Goal: Navigation & Orientation: Find specific page/section

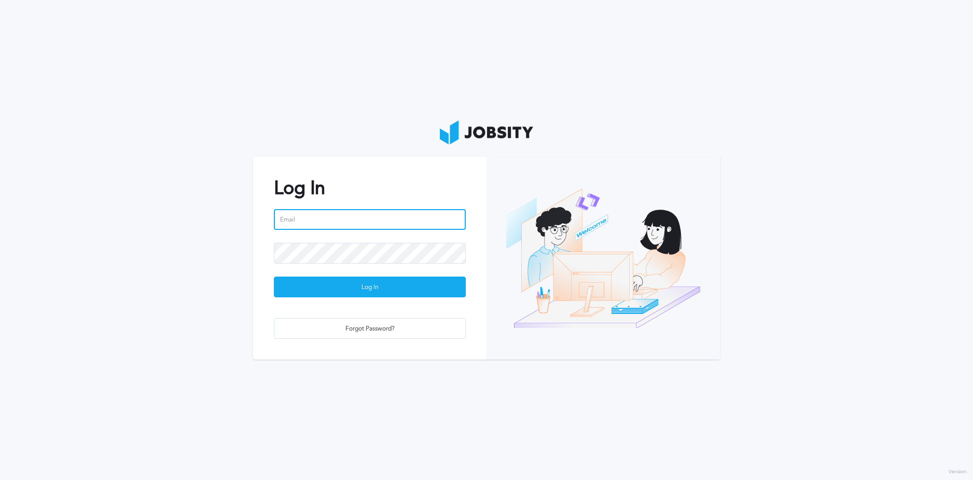
click at [396, 215] on input "email" at bounding box center [370, 219] width 192 height 21
click at [343, 242] on div at bounding box center [370, 226] width 192 height 34
click at [351, 223] on input "email" at bounding box center [370, 219] width 192 height 21
click at [417, 210] on input "email" at bounding box center [370, 219] width 192 height 21
click at [445, 182] on h2 "Log In" at bounding box center [370, 187] width 192 height 21
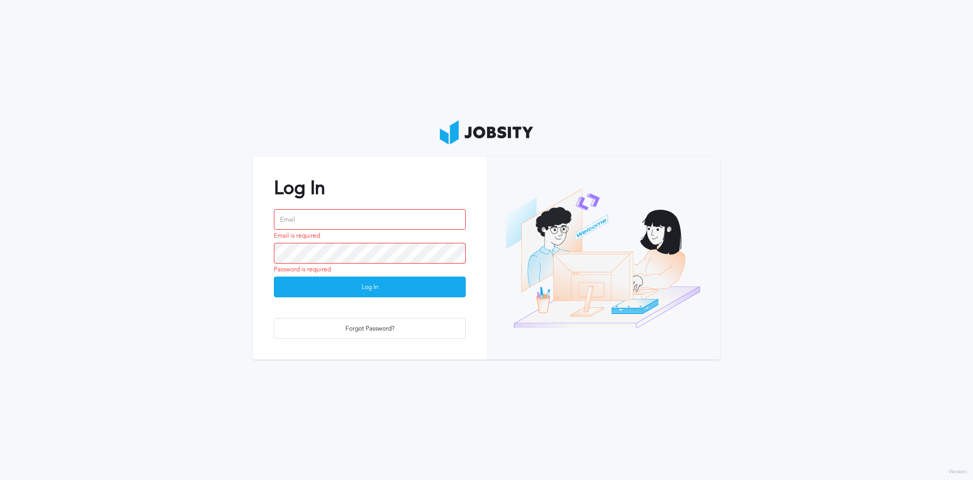
click at [377, 305] on div "Log In Email is required Password is required Log In Forgot Password?" at bounding box center [369, 258] width 233 height 203
click at [395, 222] on input "email" at bounding box center [370, 219] width 192 height 21
click at [408, 217] on input "email" at bounding box center [370, 219] width 192 height 21
click at [397, 224] on input "email" at bounding box center [370, 219] width 192 height 21
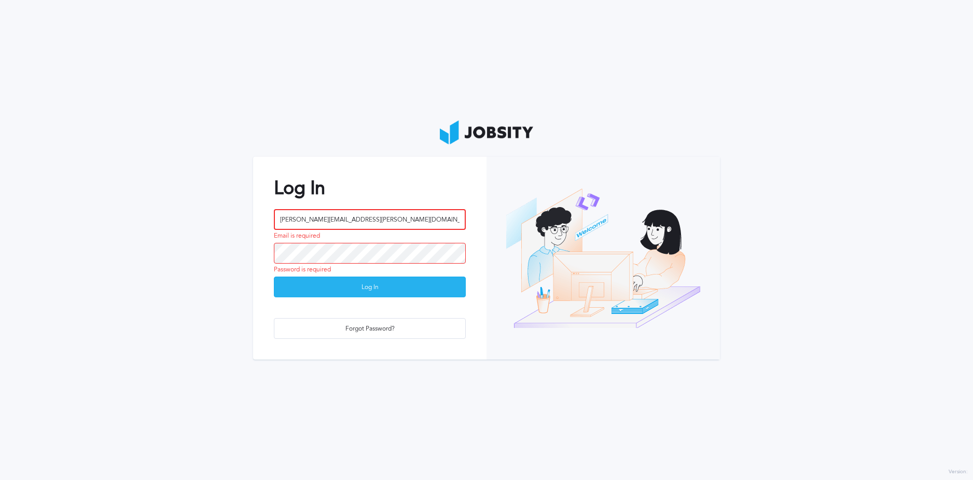
type input "[PERSON_NAME][EMAIL_ADDRESS][PERSON_NAME][DOMAIN_NAME]"
click at [274, 277] on button "Log In" at bounding box center [370, 287] width 192 height 21
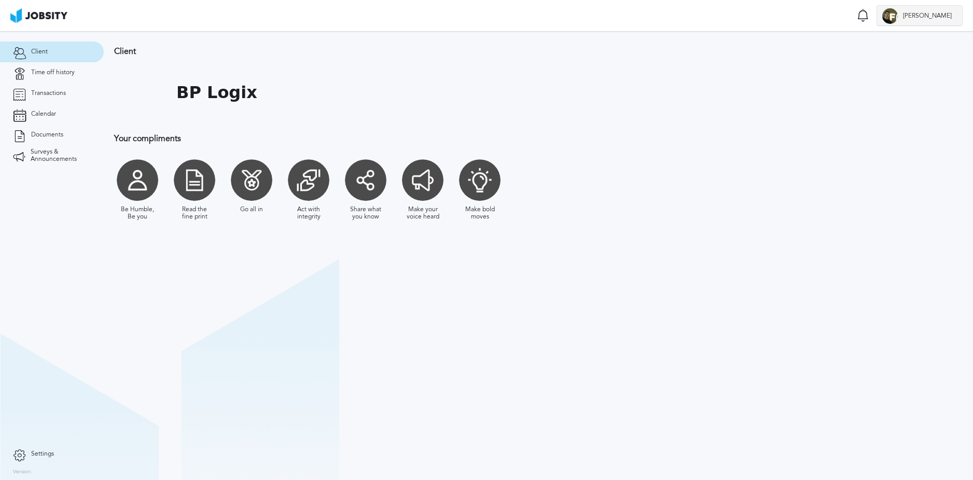
click at [898, 17] on div at bounding box center [891, 16] width 16 height 16
click at [936, 18] on li "Log Out" at bounding box center [935, 15] width 55 height 21
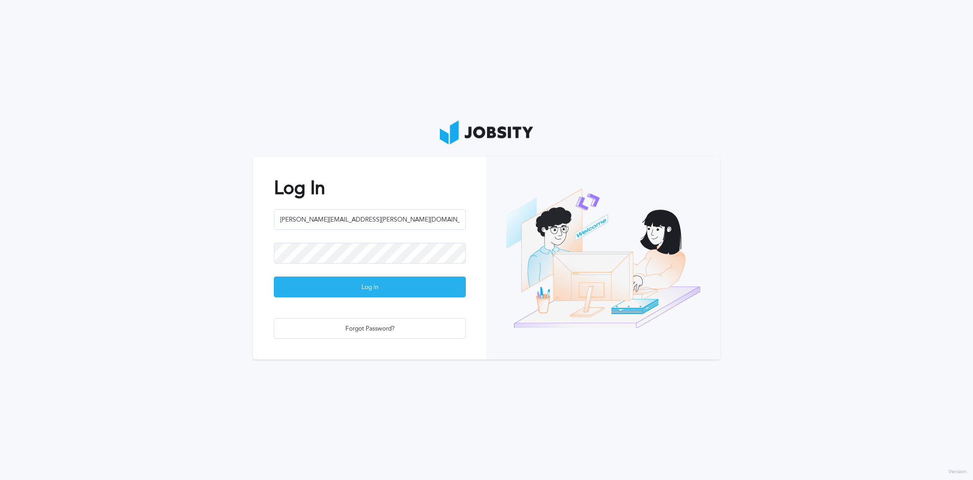
click at [373, 283] on div "Log In" at bounding box center [369, 287] width 191 height 21
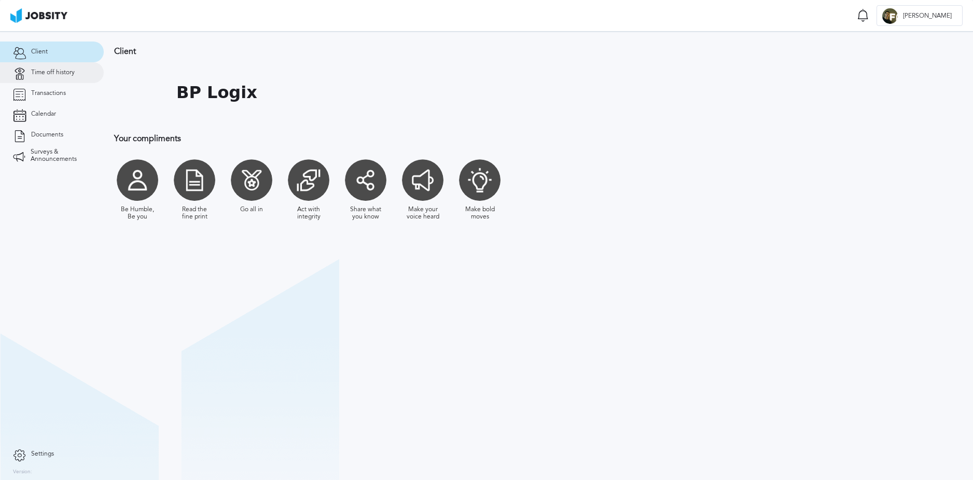
click at [58, 74] on span "Time off history" at bounding box center [53, 72] width 44 height 7
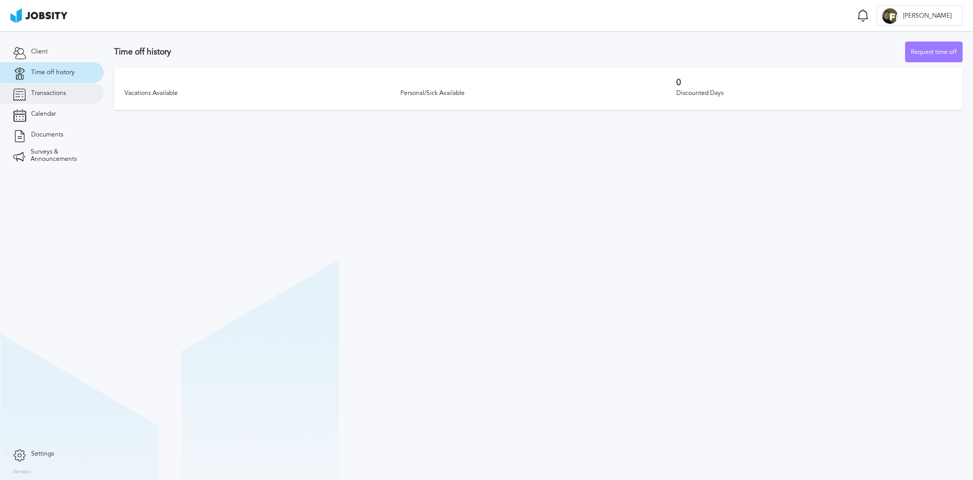
click at [63, 98] on link "Transactions" at bounding box center [52, 93] width 104 height 21
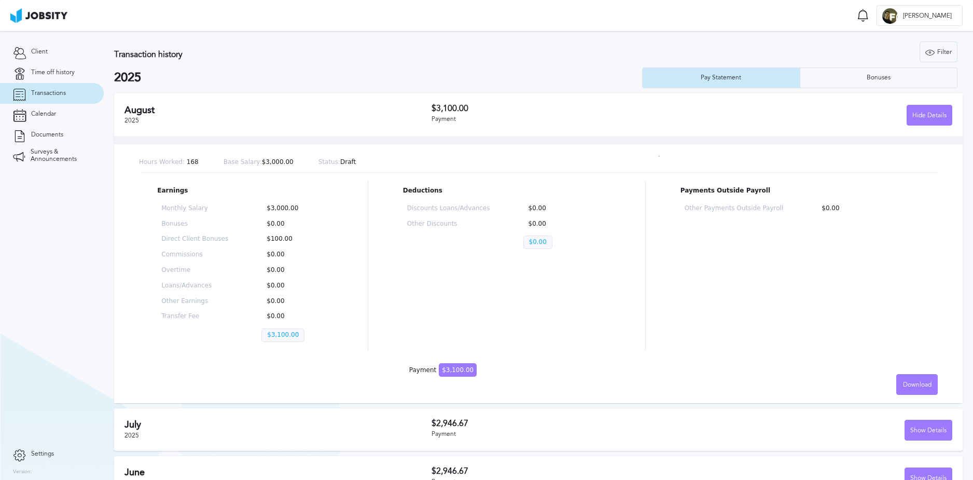
click at [279, 238] on p "$100.00" at bounding box center [294, 239] width 67 height 7
click at [276, 298] on p "$0.00" at bounding box center [294, 301] width 67 height 7
drag, startPoint x: 304, startPoint y: 243, endPoint x: 263, endPoint y: 240, distance: 41.1
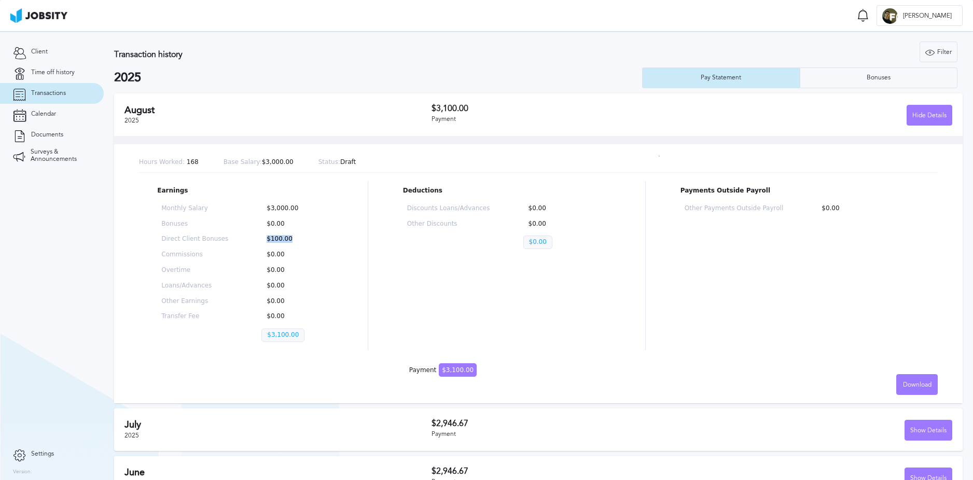
click at [263, 240] on p "$100.00" at bounding box center [294, 239] width 67 height 7
click at [365, 274] on div "Earnings Monthly Salary $3,000.00 Bonuses $0.00 Direct Client Bonuses $100.00 C…" at bounding box center [538, 265] width 799 height 169
click at [45, 115] on span "Calendar" at bounding box center [43, 114] width 25 height 7
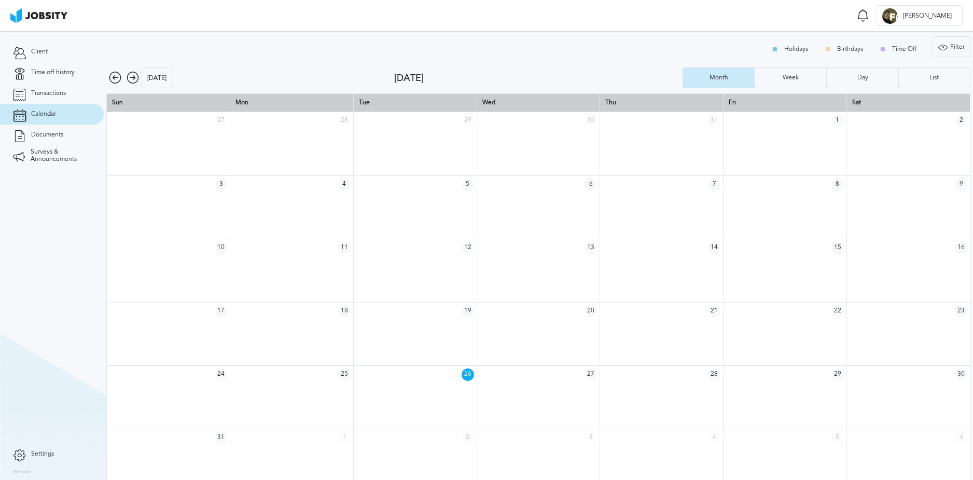
click at [67, 188] on section "Client Time off history Transactions Calendar Documents Surveys & Announcements" at bounding box center [52, 237] width 104 height 412
click at [80, 135] on link "Documents" at bounding box center [52, 135] width 104 height 21
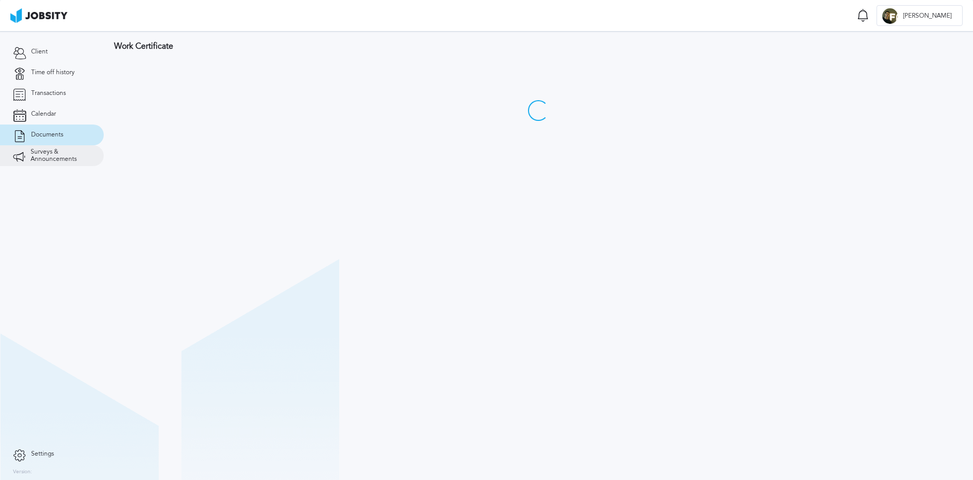
click at [63, 160] on span "Surveys & Announcements" at bounding box center [61, 155] width 60 height 15
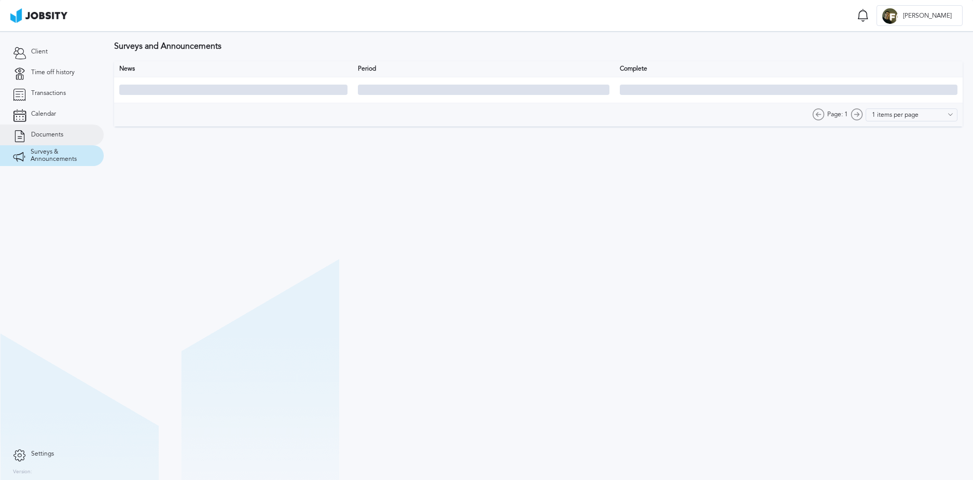
type input "10 items per page"
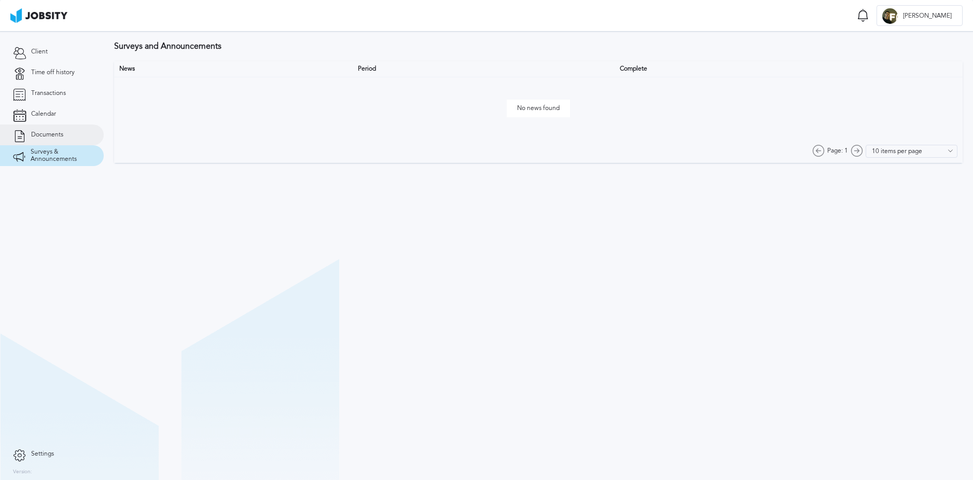
click at [73, 125] on link "Documents" at bounding box center [52, 135] width 104 height 21
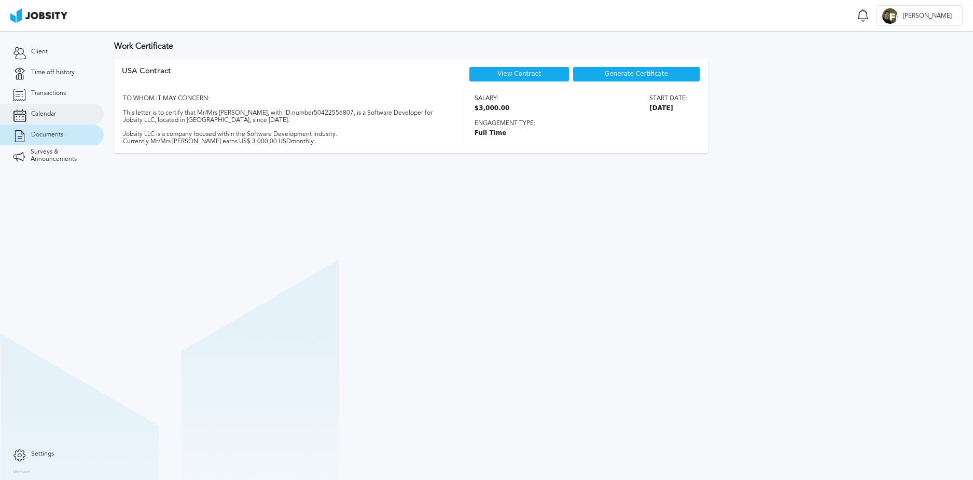
click at [77, 117] on link "Calendar" at bounding box center [52, 114] width 104 height 21
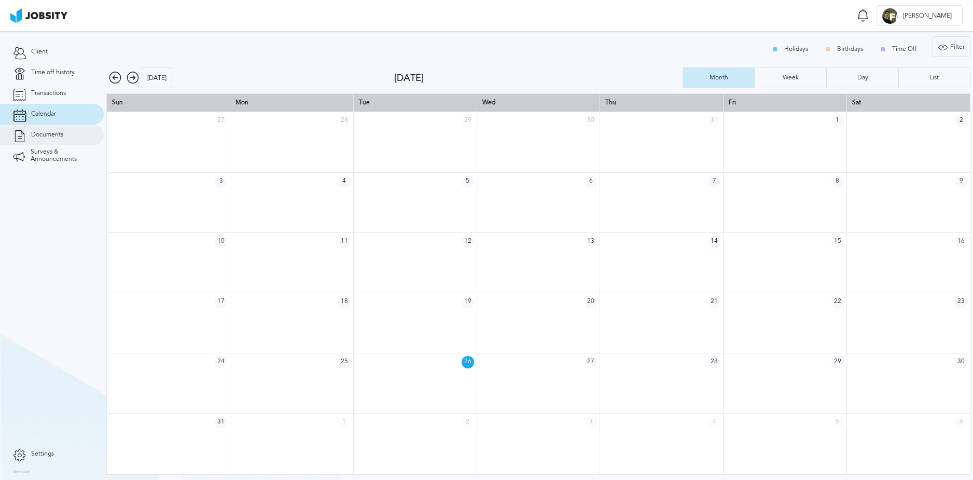
click at [69, 137] on link "Documents" at bounding box center [52, 135] width 104 height 21
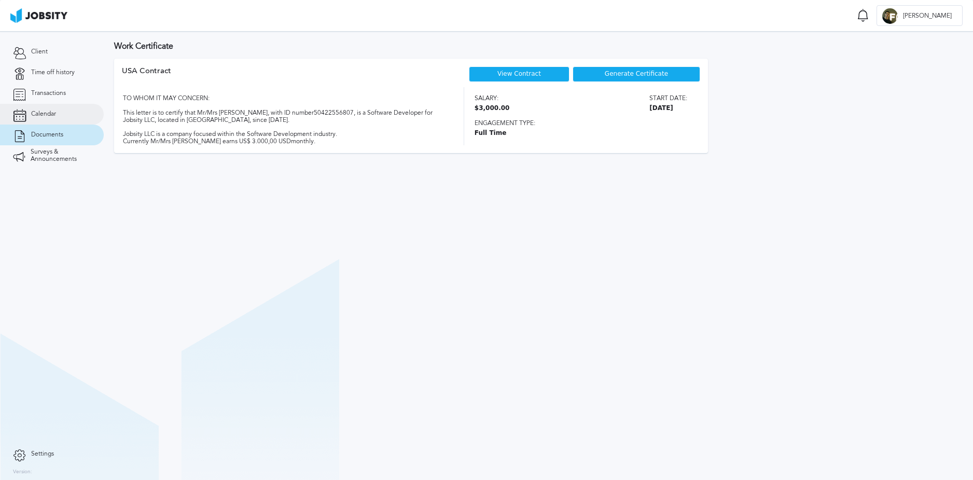
click at [74, 123] on link "Calendar" at bounding box center [52, 114] width 104 height 21
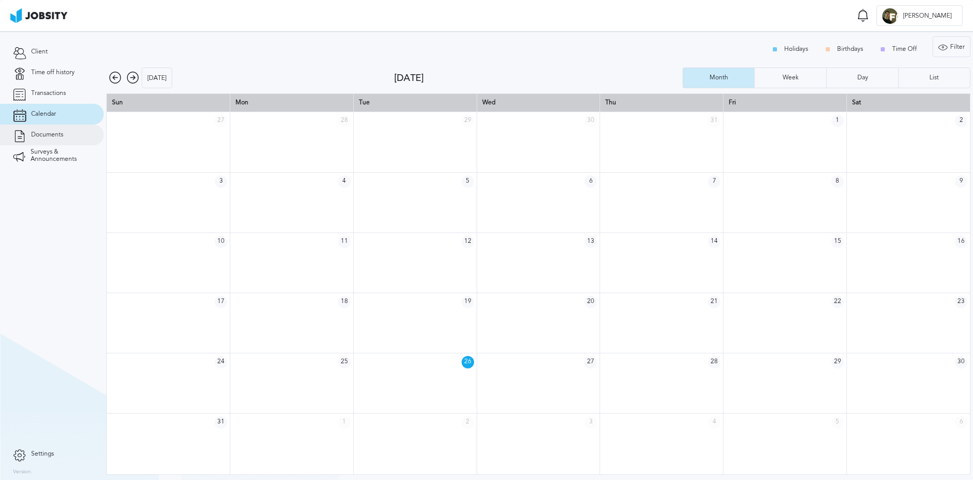
click at [71, 139] on link "Documents" at bounding box center [52, 135] width 104 height 21
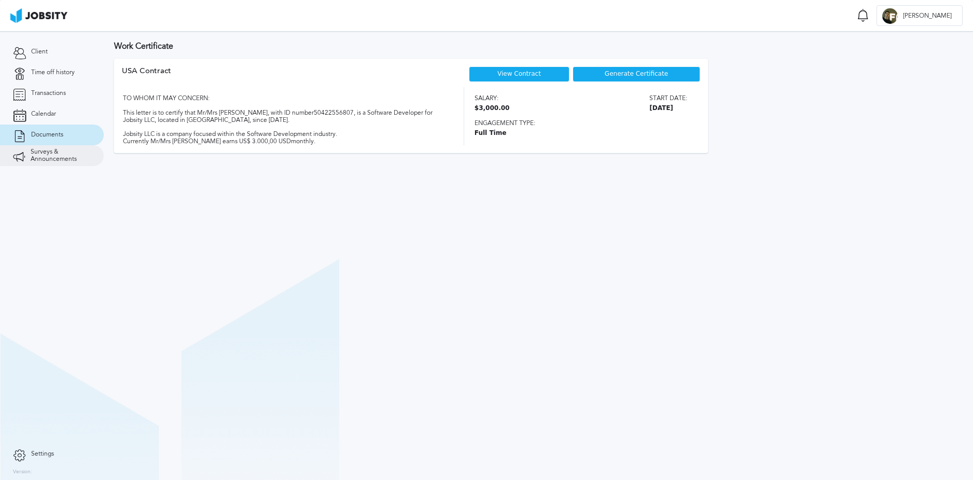
click at [65, 158] on span "Surveys & Announcements" at bounding box center [61, 155] width 60 height 15
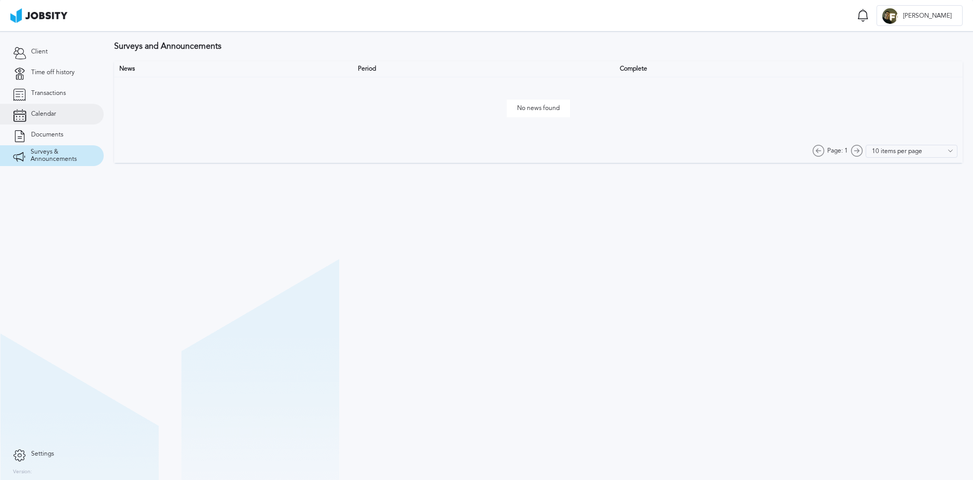
click at [74, 116] on link "Calendar" at bounding box center [52, 114] width 104 height 21
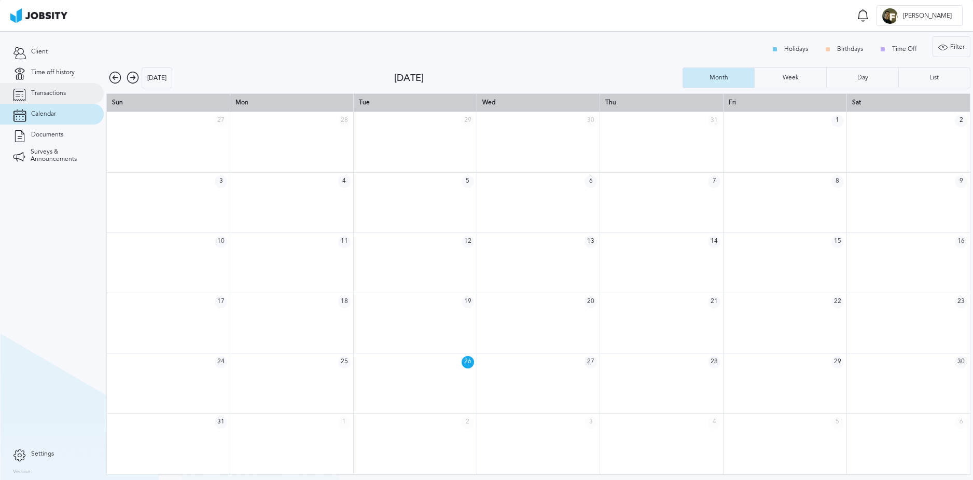
click at [73, 100] on link "Transactions" at bounding box center [52, 93] width 104 height 21
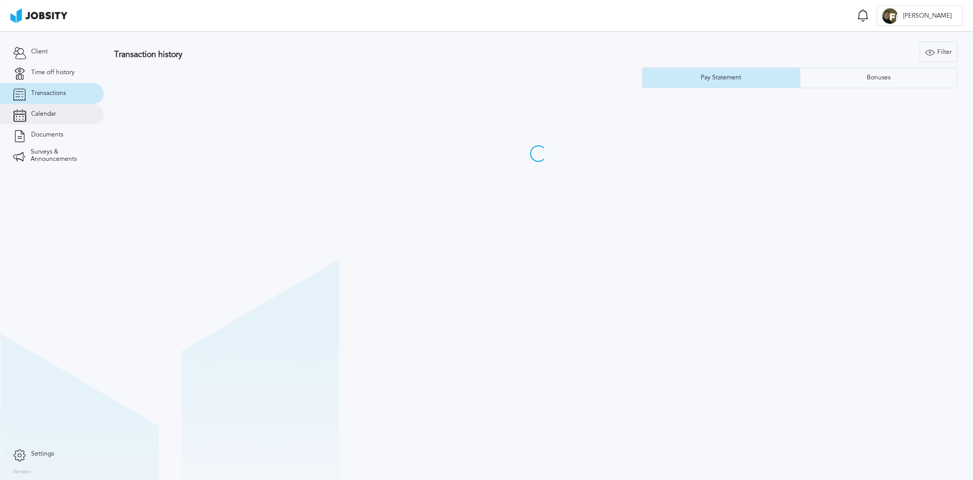
click at [76, 118] on link "Calendar" at bounding box center [52, 114] width 104 height 21
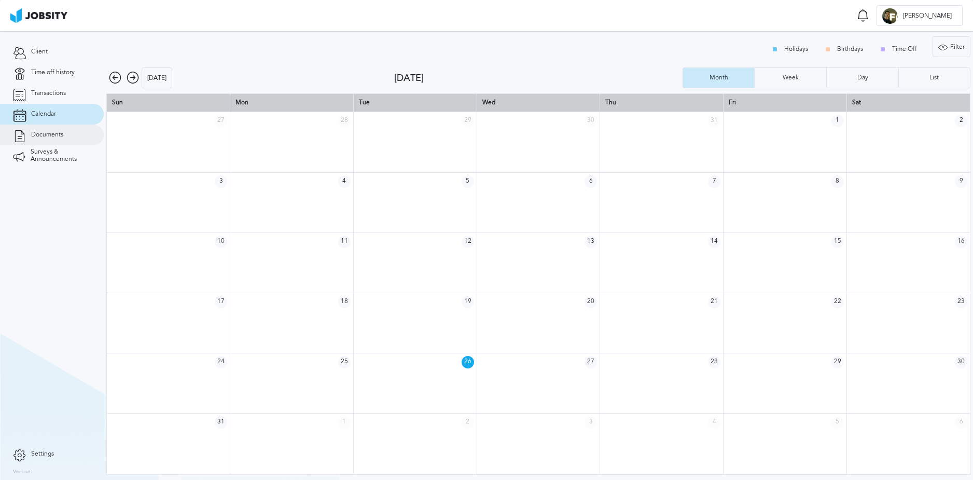
click at [70, 140] on link "Documents" at bounding box center [52, 135] width 104 height 21
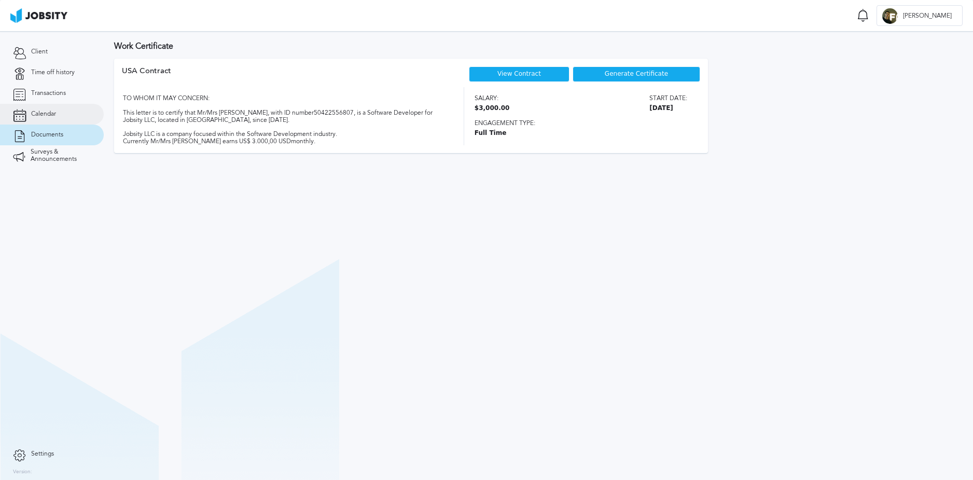
click at [80, 107] on link "Calendar" at bounding box center [52, 114] width 104 height 21
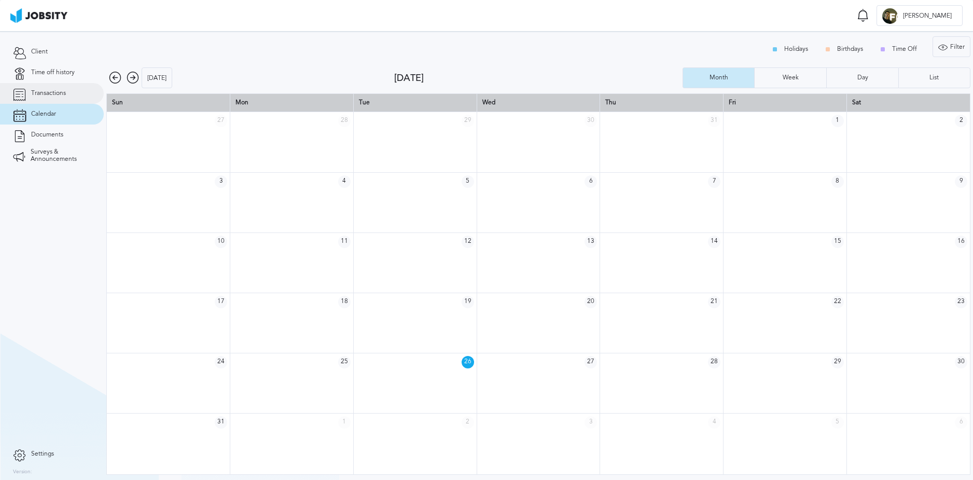
click at [77, 97] on link "Transactions" at bounding box center [52, 93] width 104 height 21
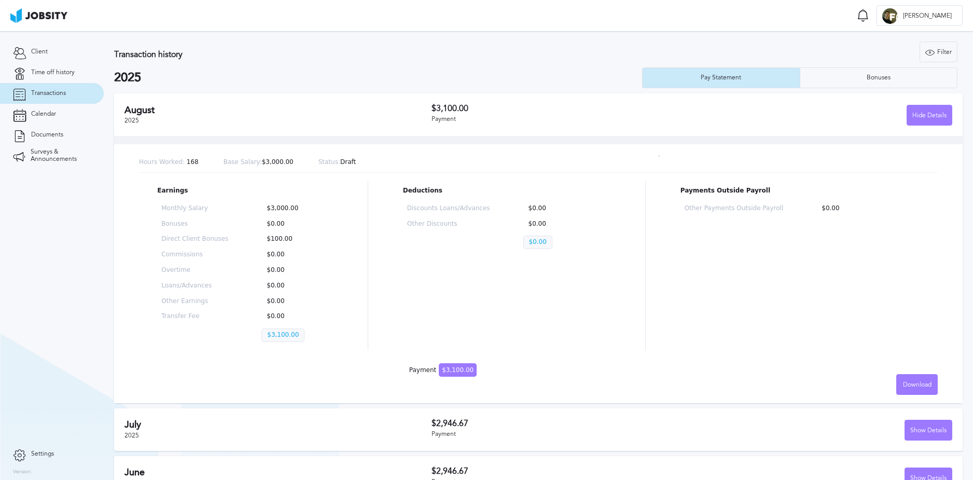
click at [774, 272] on div "Payments Outside Payroll Other Payments Outside Payroll $0.00" at bounding box center [800, 265] width 239 height 169
click at [77, 77] on link "Time off history" at bounding box center [52, 72] width 104 height 21
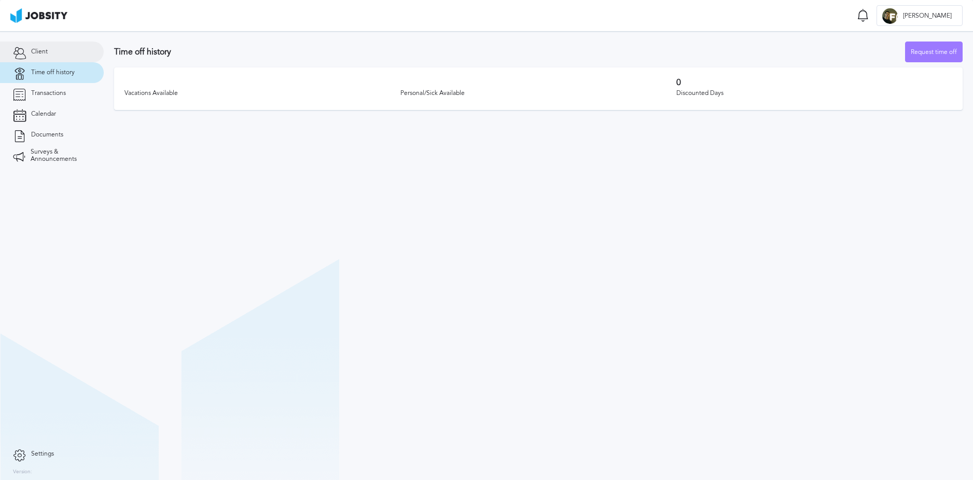
click at [62, 54] on link "Client" at bounding box center [52, 52] width 104 height 21
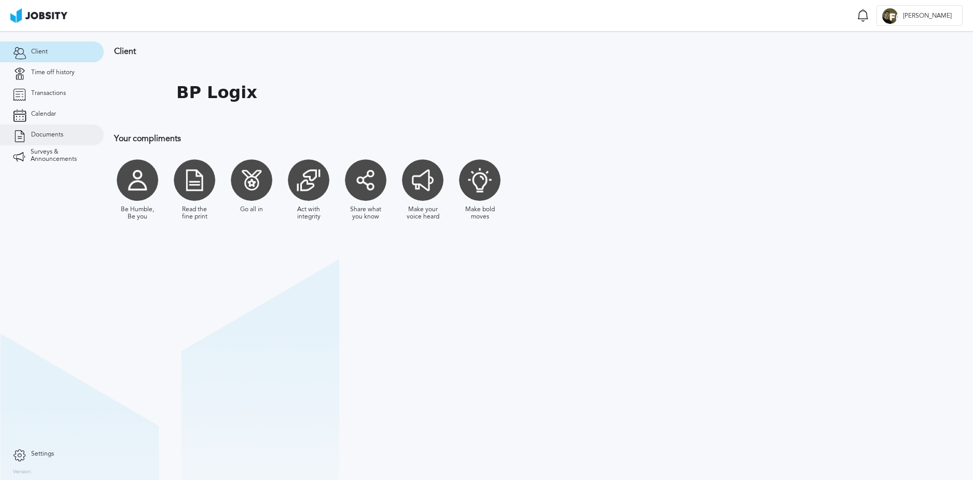
click at [27, 135] on link "Documents" at bounding box center [52, 135] width 104 height 21
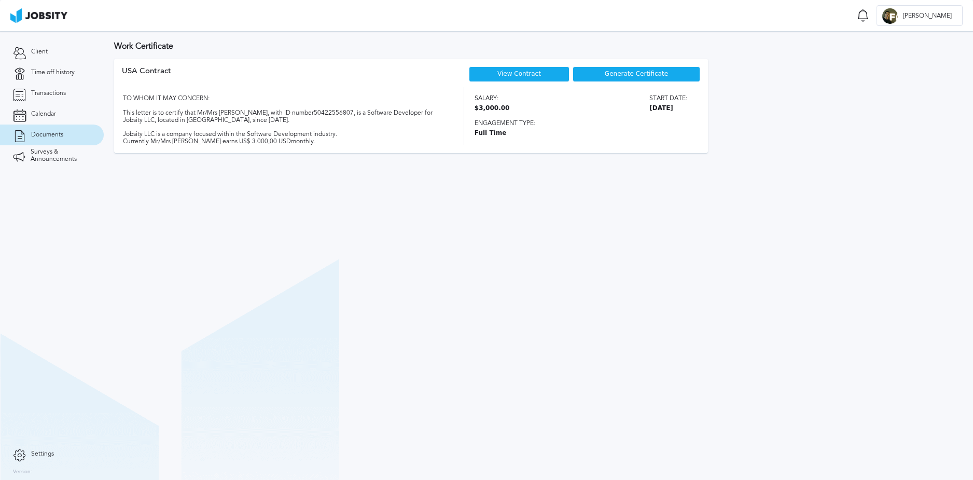
drag, startPoint x: 317, startPoint y: 150, endPoint x: 123, endPoint y: 100, distance: 199.8
click at [123, 100] on div "USA Contract View Contract Generate Certificate TO WHOM IT MAY CONCERN: This le…" at bounding box center [411, 106] width 594 height 94
click at [343, 139] on div "TO WHOM IT MAY CONCERN: This letter is to certify that Mr/Mrs [PERSON_NAME], wi…" at bounding box center [284, 116] width 324 height 58
drag, startPoint x: 329, startPoint y: 150, endPoint x: 122, endPoint y: 95, distance: 214.2
click at [122, 95] on div "USA Contract View Contract Generate Certificate TO WHOM IT MAY CONCERN: This le…" at bounding box center [411, 106] width 594 height 94
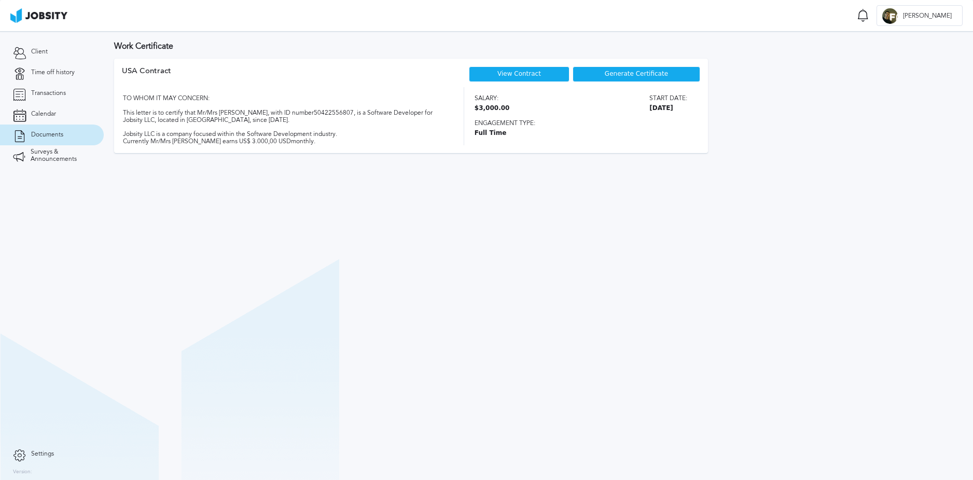
click at [301, 121] on div "TO WHOM IT MAY CONCERN: This letter is to certify that Mr/Mrs [PERSON_NAME], wi…" at bounding box center [284, 116] width 324 height 58
click at [308, 143] on div "TO WHOM IT MAY CONCERN: This letter is to certify that Mr/Mrs [PERSON_NAME], wi…" at bounding box center [284, 116] width 324 height 58
drag, startPoint x: 308, startPoint y: 142, endPoint x: 122, endPoint y: 100, distance: 190.4
click at [122, 100] on div "TO WHOM IT MAY CONCERN: This letter is to certify that Mr/Mrs [PERSON_NAME], wi…" at bounding box center [284, 116] width 324 height 58
click at [307, 136] on div "TO WHOM IT MAY CONCERN: This letter is to certify that Mr/Mrs [PERSON_NAME], wi…" at bounding box center [284, 116] width 324 height 58
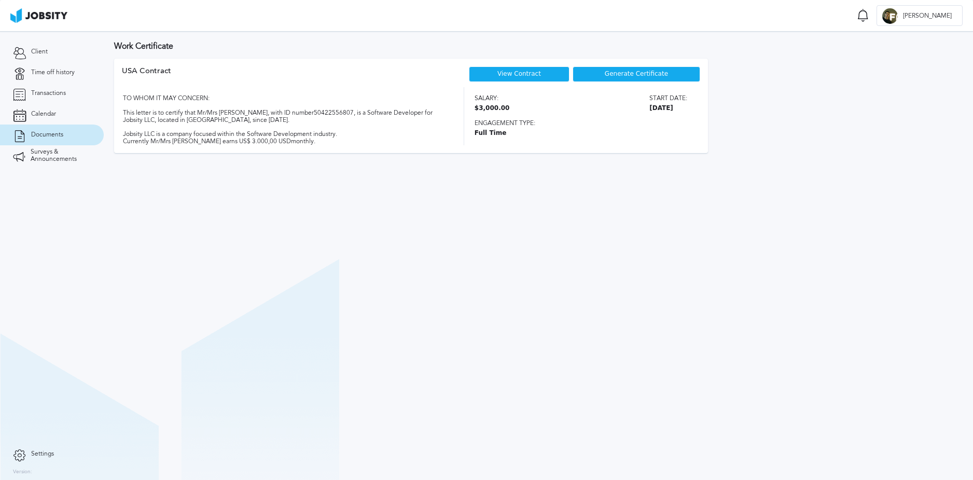
drag, startPoint x: 313, startPoint y: 147, endPoint x: 122, endPoint y: 98, distance: 197.6
click at [122, 98] on div "USA Contract View Contract Generate Certificate TO WHOM IT MAY CONCERN: This le…" at bounding box center [411, 106] width 594 height 94
drag, startPoint x: 357, startPoint y: 143, endPoint x: 126, endPoint y: 118, distance: 233.2
click at [357, 143] on div "TO WHOM IT MAY CONCERN: This letter is to certify that Mr/Mrs [PERSON_NAME], wi…" at bounding box center [284, 116] width 324 height 58
click at [57, 101] on link "Transactions" at bounding box center [52, 93] width 104 height 21
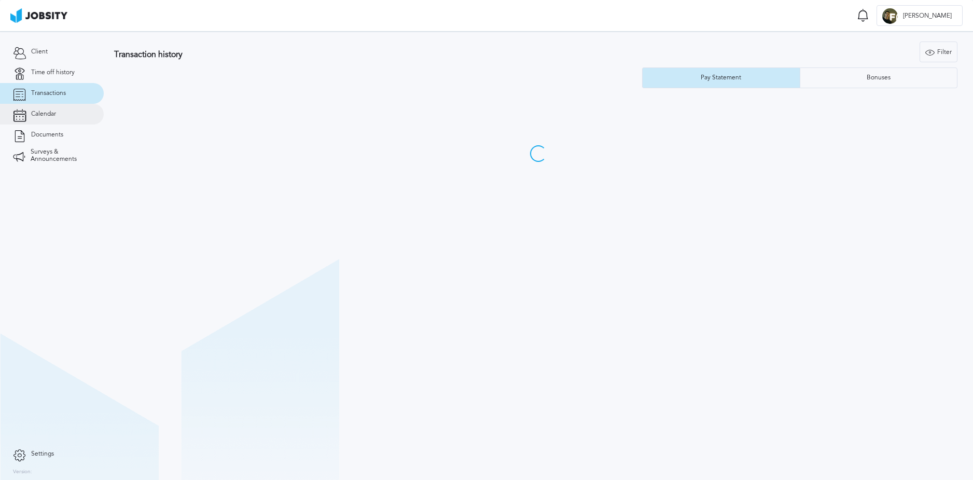
click at [56, 118] on link "Calendar" at bounding box center [52, 114] width 104 height 21
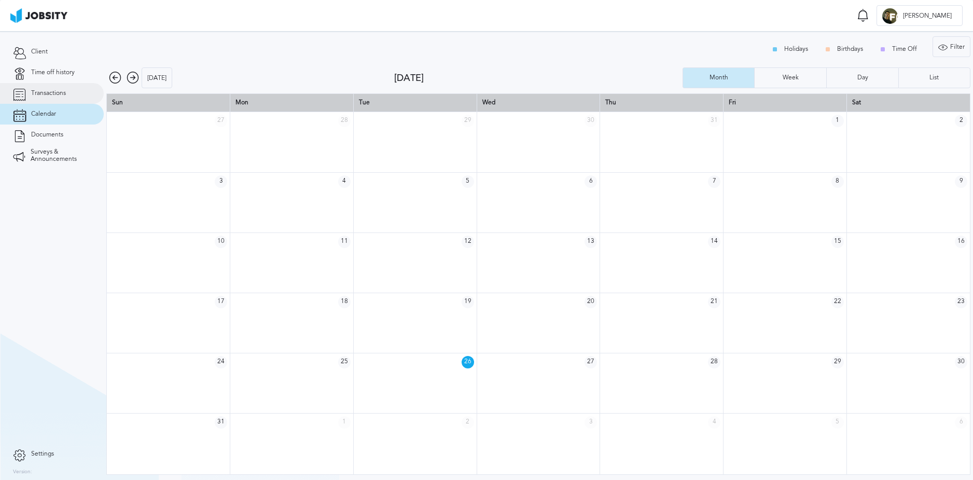
click at [63, 90] on span "Transactions" at bounding box center [48, 93] width 35 height 7
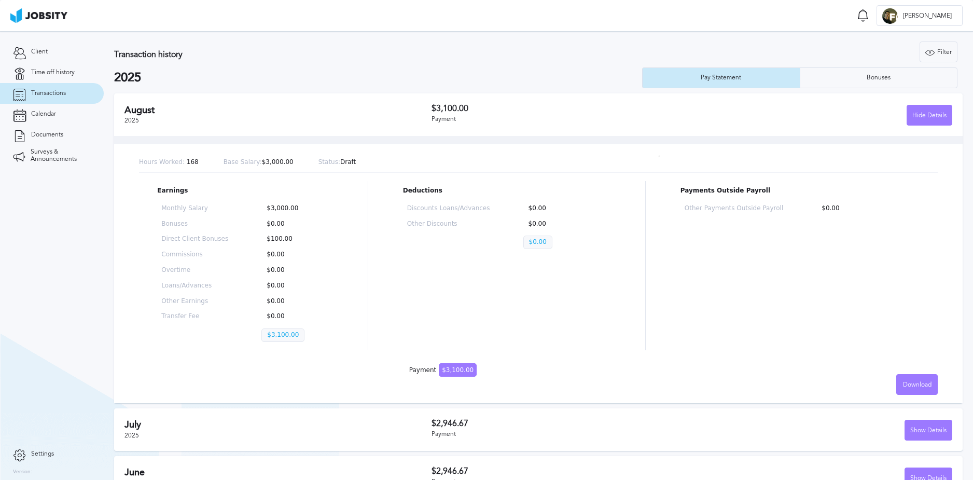
click at [450, 370] on span "$3,100.00" at bounding box center [458, 369] width 38 height 13
click at [452, 376] on span "$3,100.00" at bounding box center [458, 369] width 38 height 13
click at [468, 363] on div "Hours Worked: 168 Base Salary: $3,000.00 Status: Draft Earnings Monthly Salary …" at bounding box center [538, 269] width 849 height 267
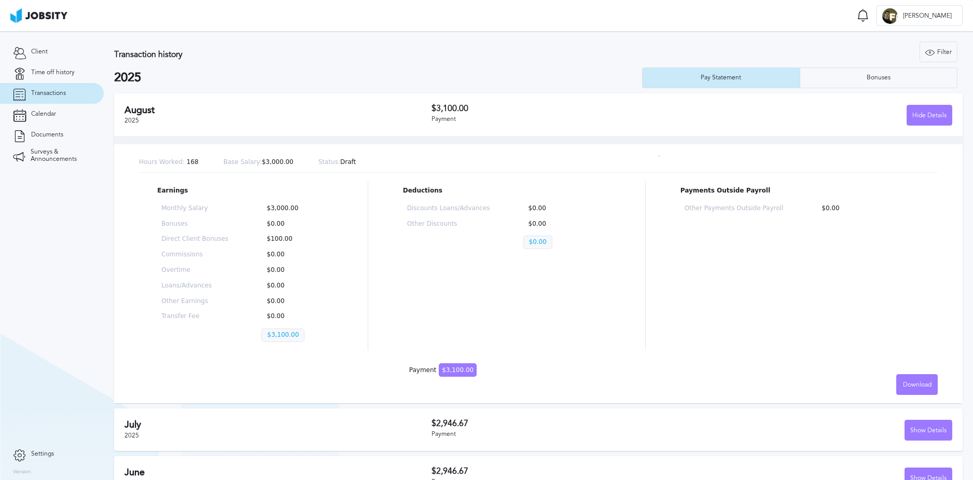
click at [456, 374] on span "$3,100.00" at bounding box center [458, 369] width 38 height 13
click at [451, 373] on span "$3,100.00" at bounding box center [458, 369] width 38 height 13
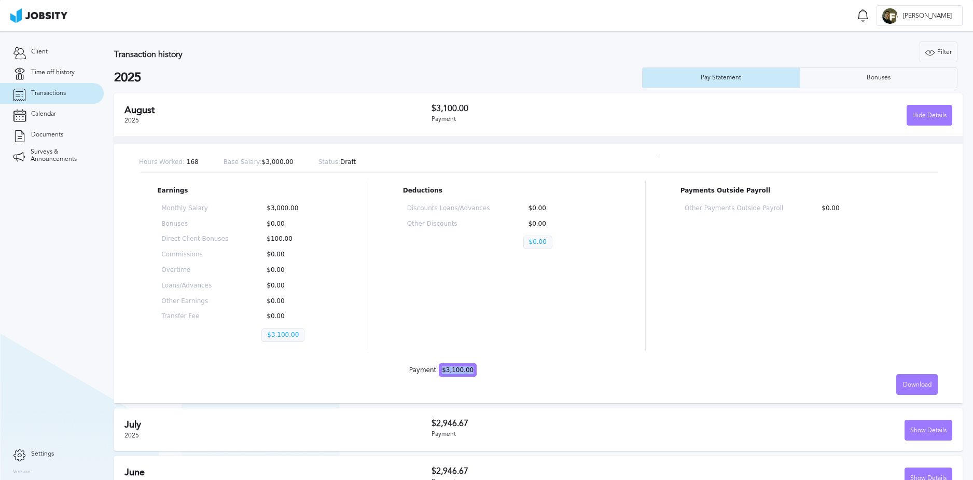
drag, startPoint x: 440, startPoint y: 370, endPoint x: 470, endPoint y: 371, distance: 29.6
click at [470, 371] on div "Hours Worked: 168 Base Salary: $3,000.00 Status: Draft Earnings Monthly Salary …" at bounding box center [538, 269] width 849 height 267
click at [581, 381] on div "Hours Worked: 168 Base Salary: $3,000.00 Status: Draft Earnings Monthly Salary …" at bounding box center [538, 269] width 849 height 267
click at [81, 73] on link "Time off history" at bounding box center [52, 72] width 104 height 21
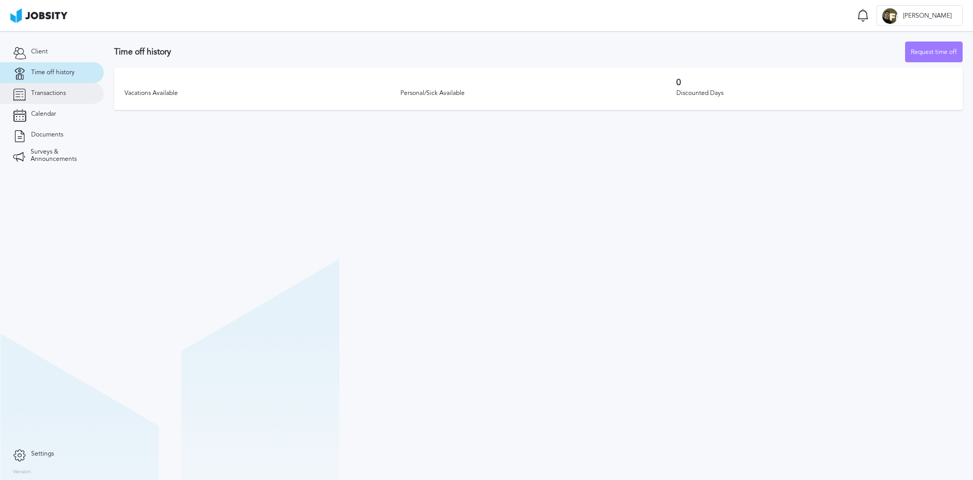
click at [88, 91] on link "Transactions" at bounding box center [52, 93] width 104 height 21
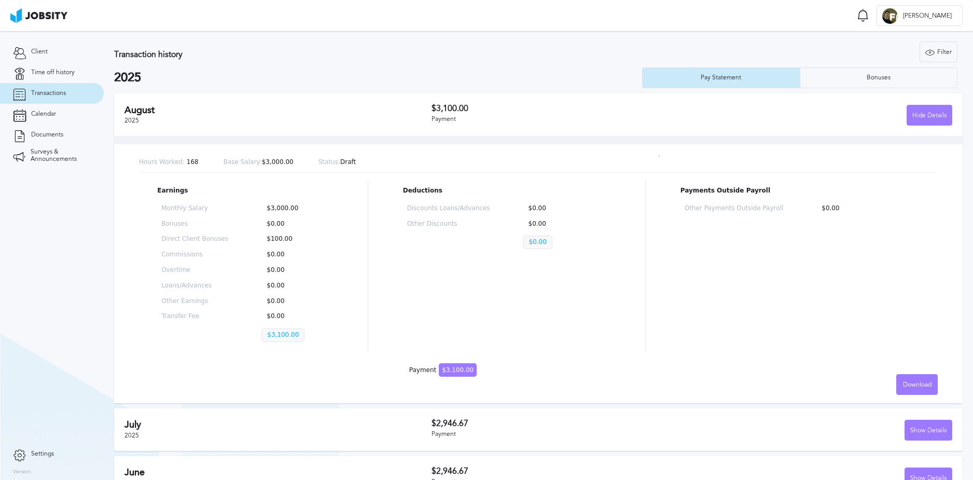
click at [446, 374] on span "$3,100.00" at bounding box center [458, 369] width 38 height 13
drag, startPoint x: 439, startPoint y: 371, endPoint x: 477, endPoint y: 375, distance: 38.0
click at [477, 375] on div "Hours Worked: 168 Base Salary: $3,000.00 Status: Draft Earnings Monthly Salary …" at bounding box center [538, 269] width 849 height 267
click at [295, 160] on div "Hours Worked: 168 Base Salary: $3,000.00 Status: Draft" at bounding box center [538, 163] width 799 height 20
click at [360, 164] on div "Hours Worked: 168 Base Salary: $3,000.00 Status: Draft" at bounding box center [538, 163] width 799 height 20
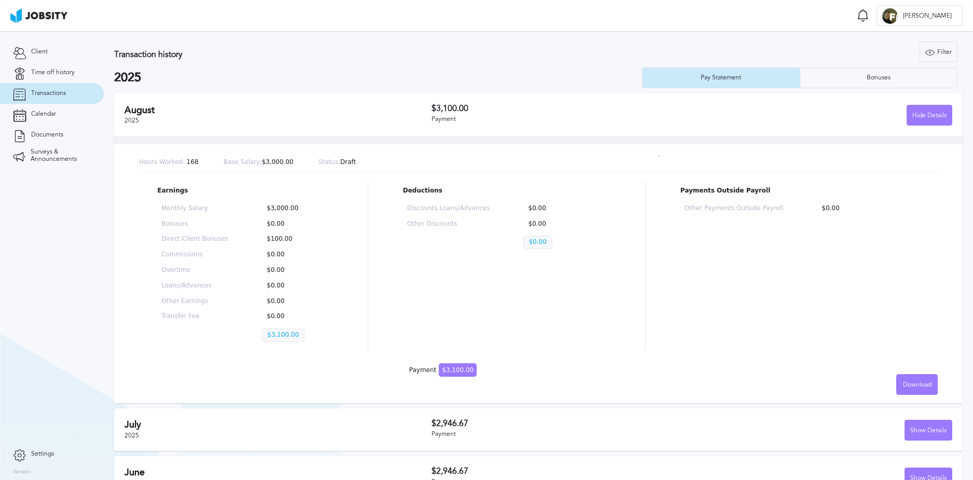
click at [339, 164] on div "Hours Worked: 168 Base Salary: $3,000.00 Status: Draft" at bounding box center [538, 163] width 799 height 20
click at [32, 10] on img at bounding box center [38, 15] width 57 height 15
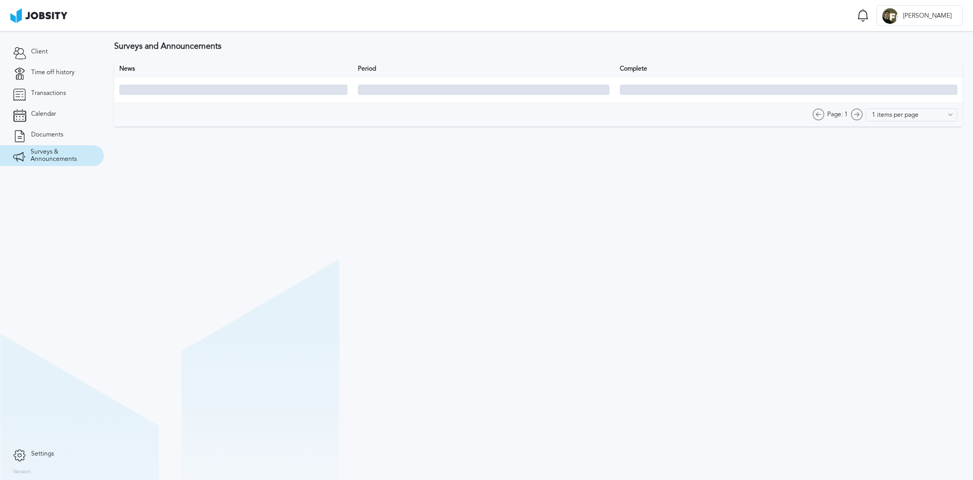
type input "10 items per page"
